Goal: Task Accomplishment & Management: Complete application form

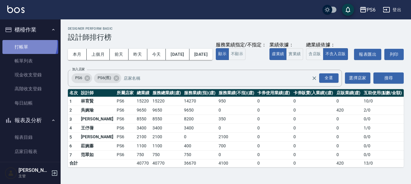
click at [26, 44] on link "打帳單" at bounding box center [30, 47] width 56 height 14
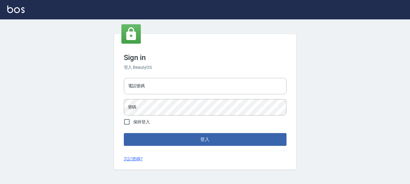
drag, startPoint x: 45, startPoint y: 72, endPoint x: 82, endPoint y: 82, distance: 37.2
click at [49, 74] on div "Sign in 登入 BeautyOS 電話號碼 電話號碼 密碼 密碼 保持登入 登入 忘記密碼?" at bounding box center [205, 101] width 410 height 165
click at [173, 79] on input "電話號碼" at bounding box center [205, 86] width 163 height 16
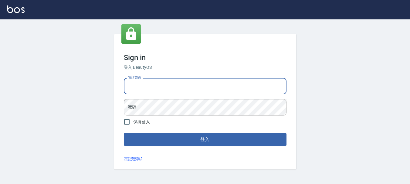
type input "0983811952"
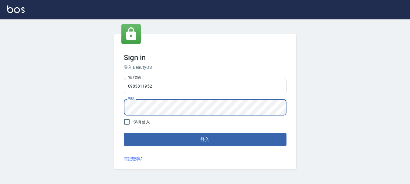
click at [124, 133] on button "登入" at bounding box center [205, 139] width 163 height 13
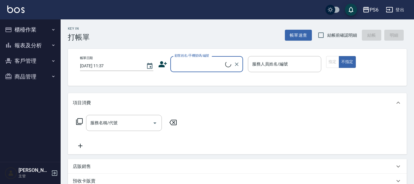
click at [29, 32] on button "櫃檯作業" at bounding box center [30, 30] width 56 height 16
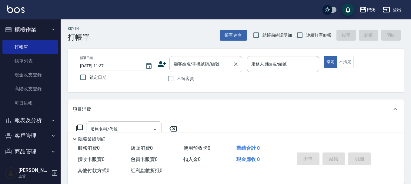
click at [184, 69] on input "顧客姓名/手機號碼/編號" at bounding box center [201, 64] width 58 height 11
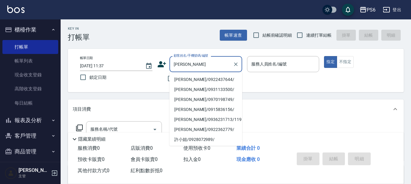
click at [191, 63] on input "[PERSON_NAME]" at bounding box center [201, 64] width 58 height 11
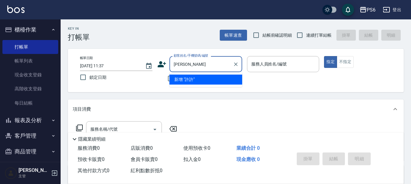
type input "許"
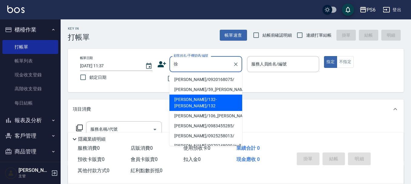
click at [222, 97] on li "[PERSON_NAME]/132-[PERSON_NAME]/132" at bounding box center [206, 103] width 73 height 16
type input "[PERSON_NAME]/132-[PERSON_NAME]/132"
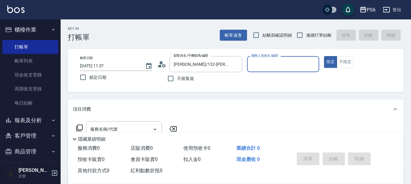
type input "ada(無代號)"
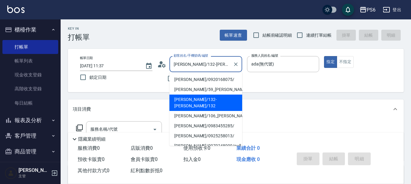
click at [221, 66] on input "[PERSON_NAME]/132-[PERSON_NAME]/132" at bounding box center [201, 64] width 58 height 11
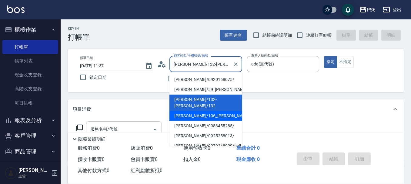
click at [212, 111] on li "[PERSON_NAME]/106_[PERSON_NAME]/106" at bounding box center [206, 116] width 73 height 10
type input "[PERSON_NAME]/106_[PERSON_NAME]/106"
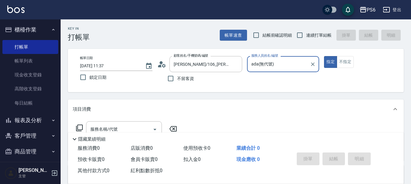
type input "[PERSON_NAME]-06"
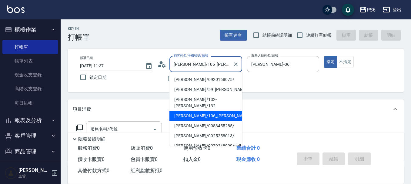
click at [221, 63] on input "[PERSON_NAME]/106_[PERSON_NAME]/106" at bounding box center [201, 64] width 58 height 11
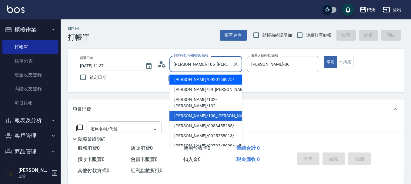
click at [219, 79] on li "[PERSON_NAME]/0920168075/" at bounding box center [206, 80] width 73 height 10
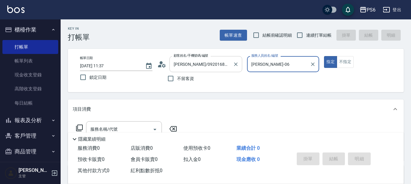
click at [220, 66] on input "[PERSON_NAME]/0920168075/" at bounding box center [201, 64] width 58 height 11
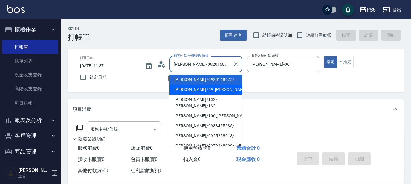
click at [218, 92] on li "[PERSON_NAME]/59_[PERSON_NAME]/59" at bounding box center [206, 90] width 73 height 10
type input "[PERSON_NAME]/59_[PERSON_NAME]/59"
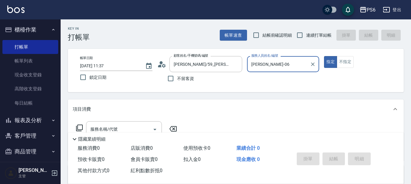
type input "ada(無代號)"
click at [218, 66] on input "[PERSON_NAME]/59_[PERSON_NAME]/59" at bounding box center [201, 64] width 58 height 11
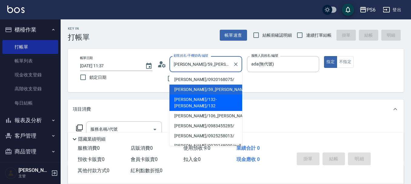
click at [220, 97] on li "[PERSON_NAME]/132-[PERSON_NAME]/132" at bounding box center [206, 103] width 73 height 16
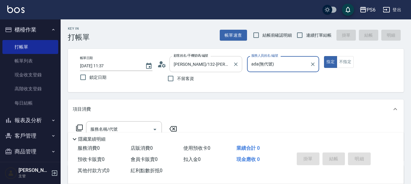
click at [221, 67] on input "[PERSON_NAME]/132-[PERSON_NAME]/132" at bounding box center [201, 64] width 58 height 11
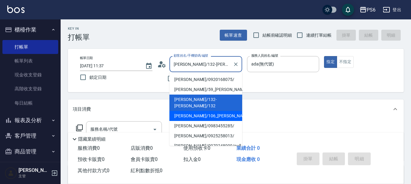
click at [224, 111] on li "[PERSON_NAME]/106_[PERSON_NAME]/106" at bounding box center [206, 116] width 73 height 10
type input "[PERSON_NAME]/106_[PERSON_NAME]/106"
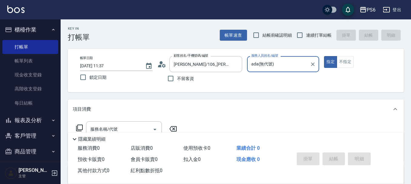
type input "[PERSON_NAME]-06"
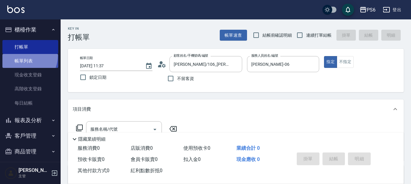
click at [21, 55] on link "帳單列表" at bounding box center [30, 61] width 56 height 14
